Goal: Task Accomplishment & Management: Manage account settings

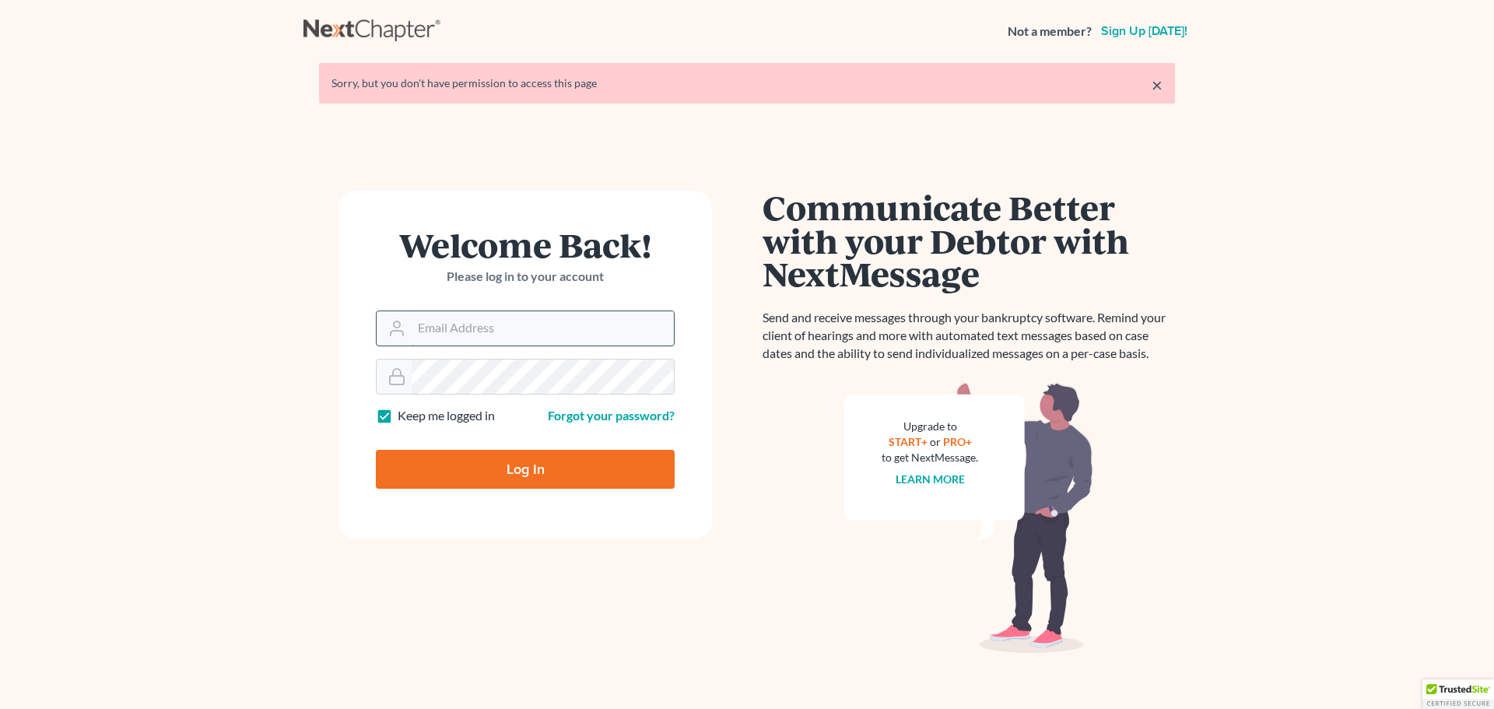
click at [457, 329] on input "Email Address" at bounding box center [543, 328] width 262 height 34
type input "[EMAIL_ADDRESS][DOMAIN_NAME]"
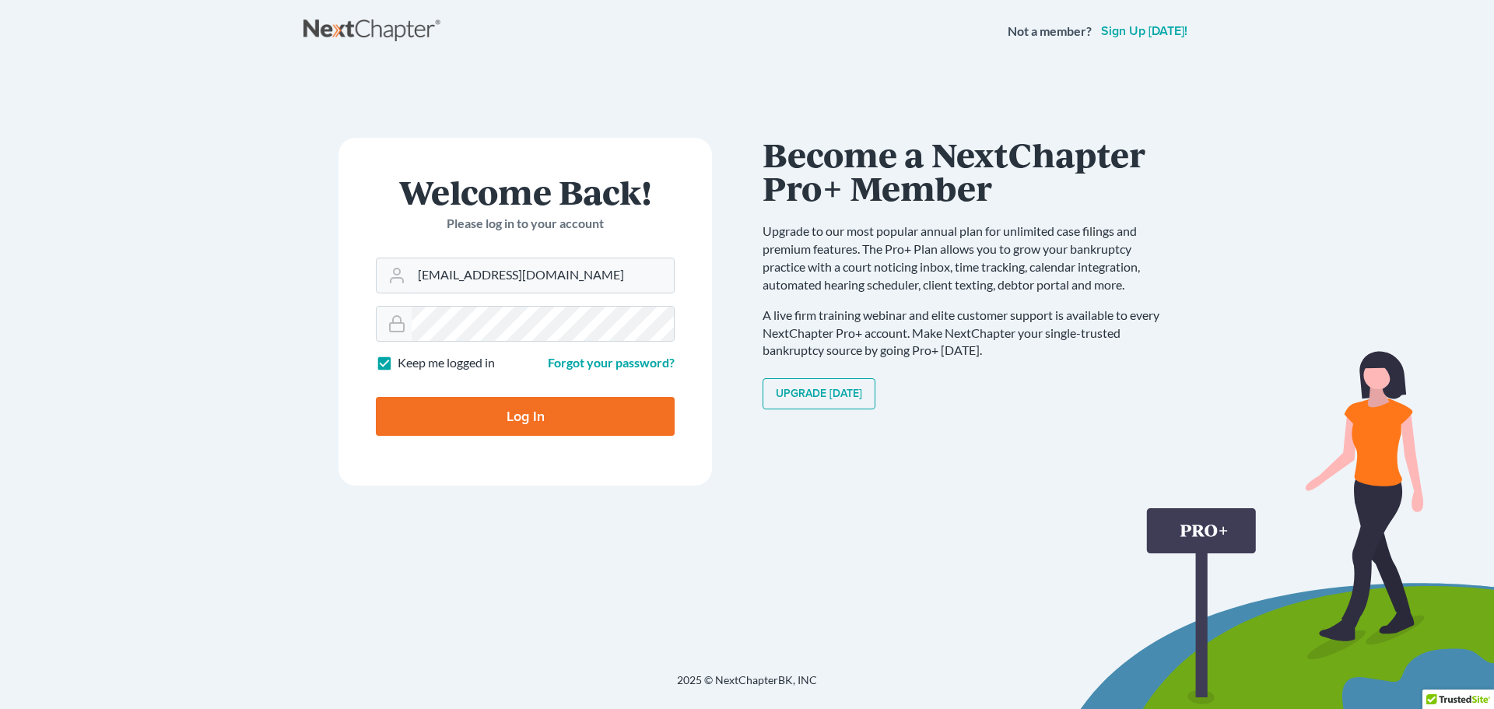
click at [582, 414] on input "Log In" at bounding box center [525, 416] width 299 height 39
type input "Thinking..."
